Goal: Find specific fact: Find specific fact

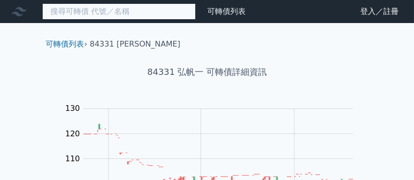
click at [134, 12] on input at bounding box center [119, 11] width 154 height 16
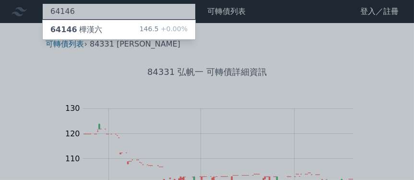
type input "64146"
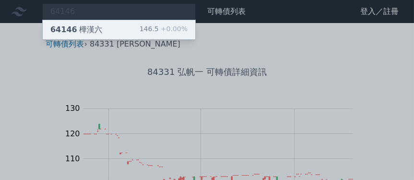
click at [127, 24] on div "64146 樺漢六 146.5 +0.00%" at bounding box center [119, 29] width 153 height 19
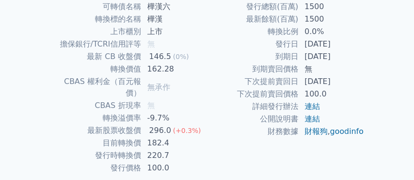
scroll to position [240, 0]
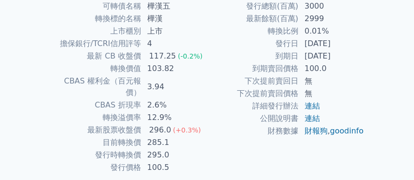
scroll to position [144, 0]
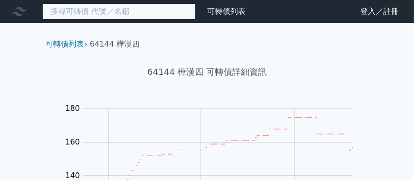
click at [121, 7] on input at bounding box center [119, 11] width 154 height 16
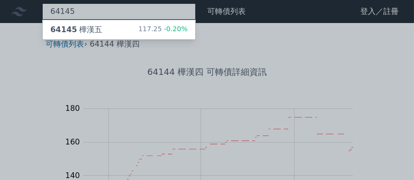
type input "64145"
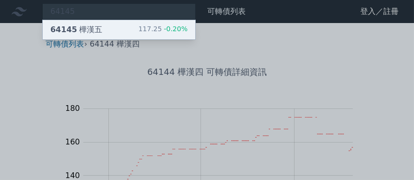
click at [103, 23] on div "64145 樺漢五 117.25 -0.20%" at bounding box center [119, 29] width 153 height 19
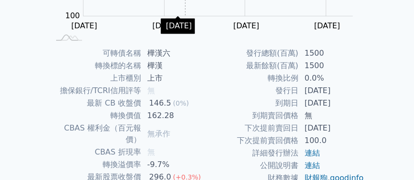
scroll to position [192, 0]
